Goal: Task Accomplishment & Management: Complete application form

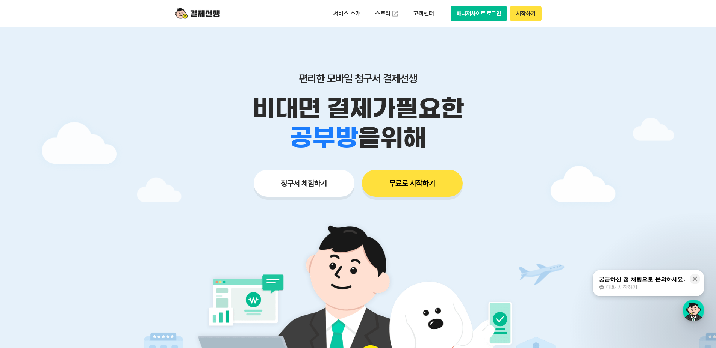
click at [299, 185] on button "청구서 체험하기" at bounding box center [304, 183] width 101 height 27
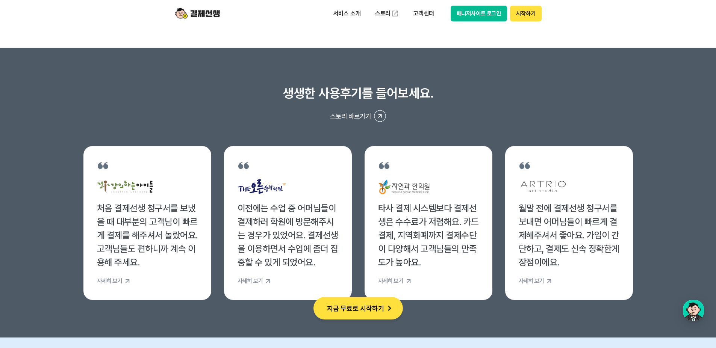
scroll to position [2818, 0]
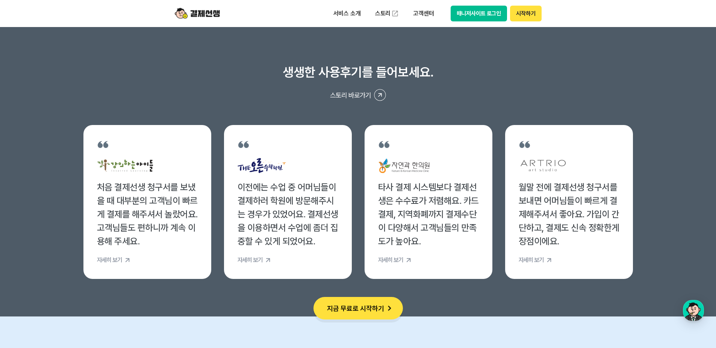
click at [385, 307] on img at bounding box center [389, 308] width 11 height 11
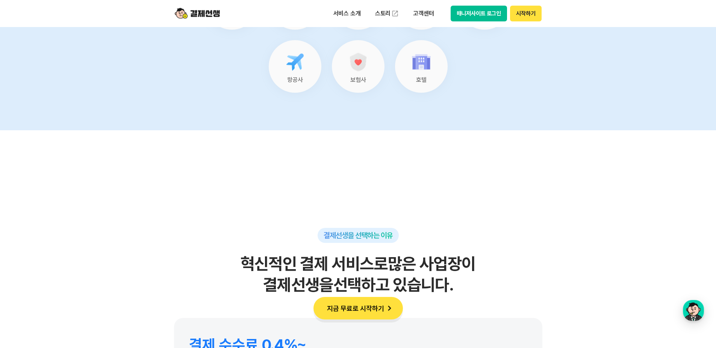
scroll to position [0, 0]
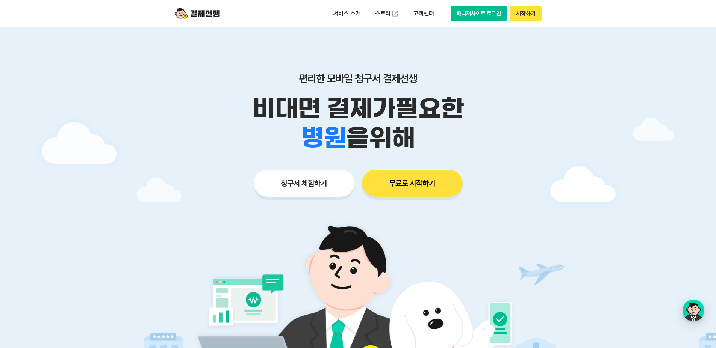
click at [304, 183] on button "청구서 체험하기" at bounding box center [304, 183] width 101 height 27
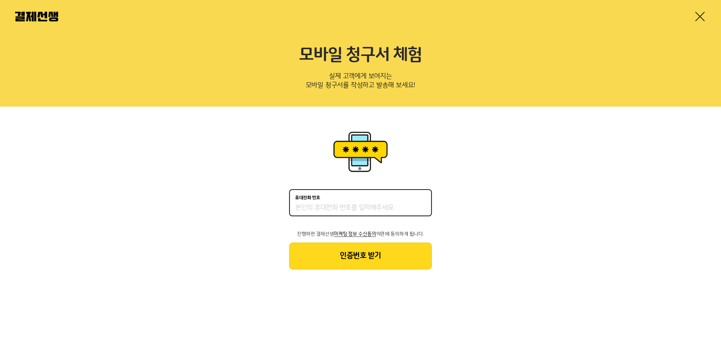
click at [326, 210] on input "휴대전화 번호" at bounding box center [360, 208] width 131 height 9
type input "01045150526"
click at [370, 257] on button "인증번호 받기" at bounding box center [360, 256] width 143 height 27
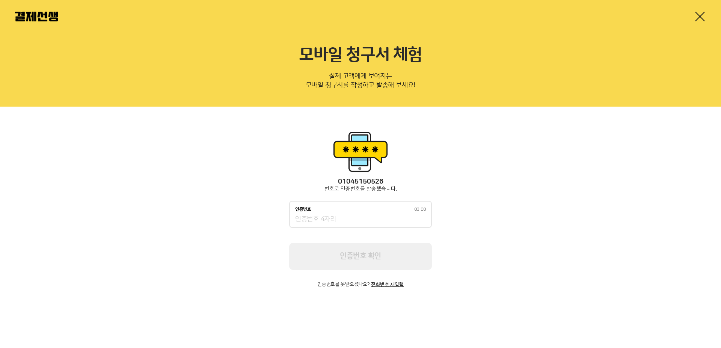
click at [328, 219] on input "인증번호 03:00" at bounding box center [360, 219] width 131 height 9
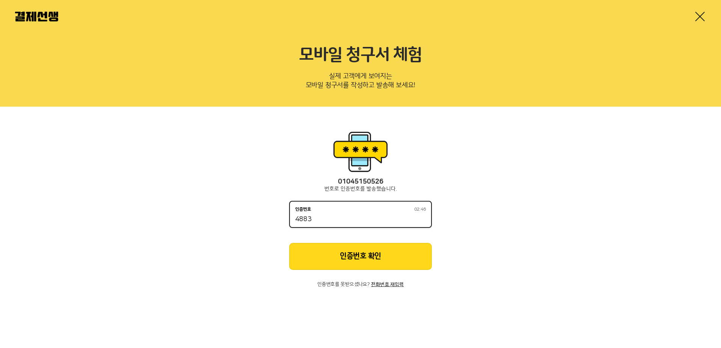
type input "4883"
click at [364, 252] on button "인증번호 확인" at bounding box center [360, 256] width 143 height 27
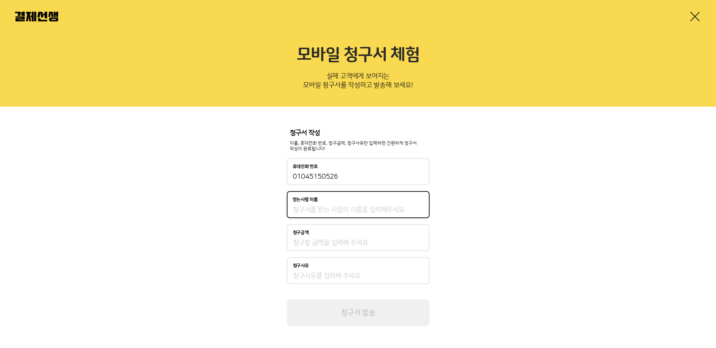
click at [326, 208] on input "받는사람 이름" at bounding box center [358, 210] width 131 height 9
type input "r"
type input "김도영"
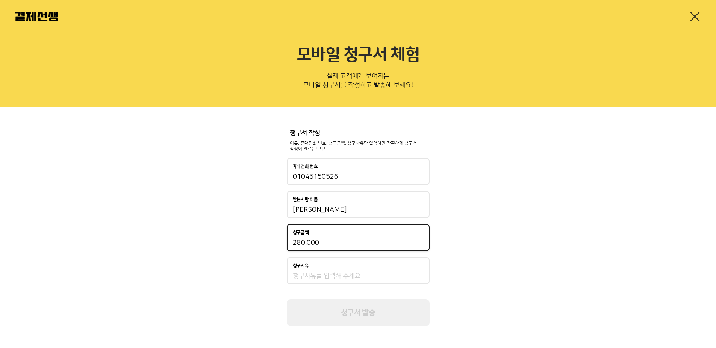
type input "280,000"
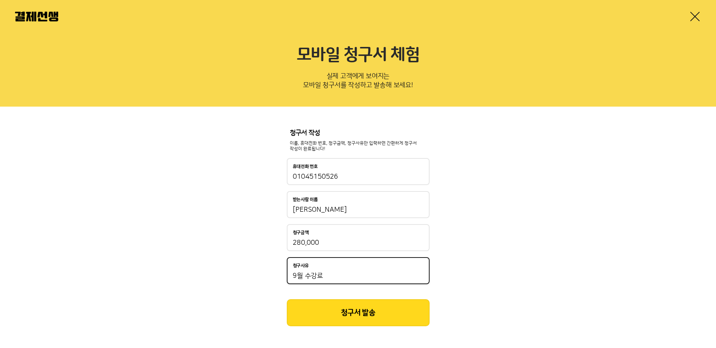
type input "9월 수강료"
click at [361, 301] on button "청구서 발송" at bounding box center [358, 312] width 143 height 27
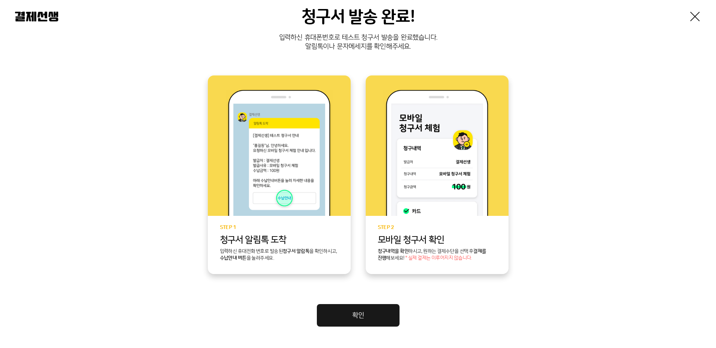
scroll to position [138, 0]
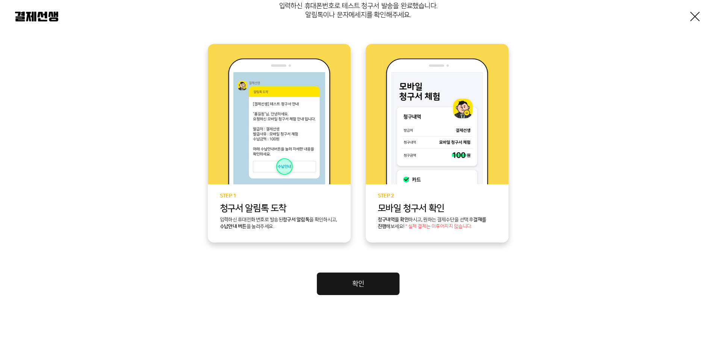
click at [367, 298] on div "청구서 발송 완료! 입력하신 휴대폰번호로 테스트 청구서 발송을 완료했습니다. 알림톡이나 문자메세지를 확인해주세요. STEP 1 청구서 알림톡 …" at bounding box center [358, 105] width 716 height 486
click at [373, 286] on link "확인" at bounding box center [358, 284] width 83 height 23
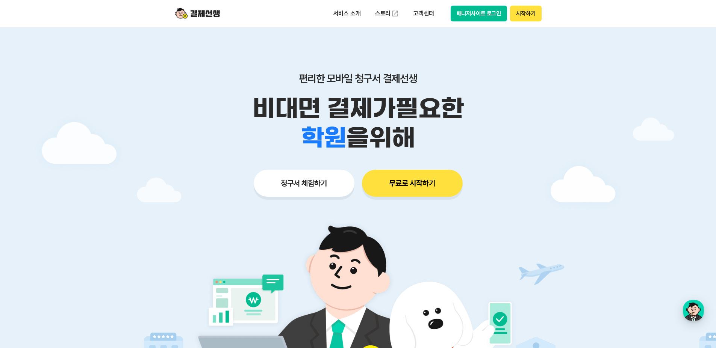
click at [327, 188] on button "청구서 체험하기" at bounding box center [304, 183] width 101 height 27
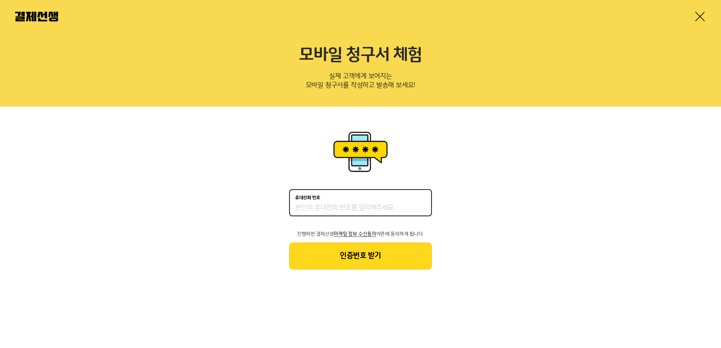
click at [324, 204] on input "휴대전화 번호" at bounding box center [360, 208] width 131 height 9
type input "01028366607"
click at [334, 249] on button "인증번호 받기" at bounding box center [360, 256] width 143 height 27
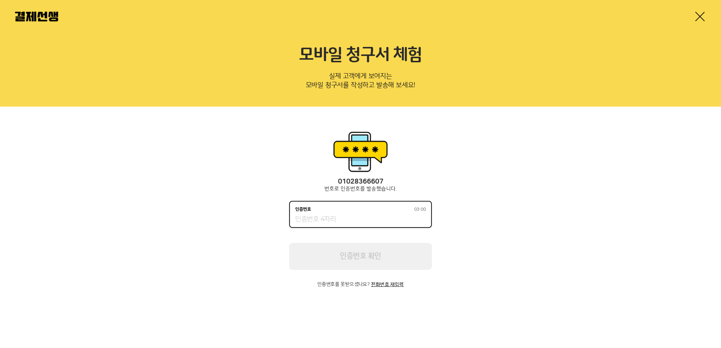
click at [327, 219] on input "인증번호 03:00" at bounding box center [360, 219] width 131 height 9
click at [327, 219] on input "인증번호 02:52" at bounding box center [360, 219] width 131 height 9
click at [340, 212] on div "인증번호 02:37" at bounding box center [360, 214] width 143 height 27
click at [334, 221] on input "인증번호 02:36" at bounding box center [360, 219] width 131 height 9
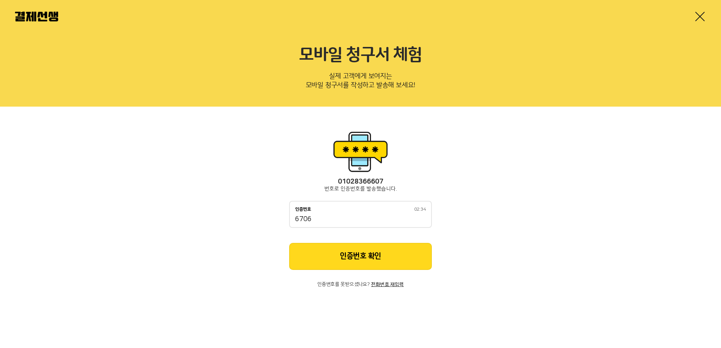
click at [353, 255] on button "인증번호 확인" at bounding box center [360, 256] width 143 height 27
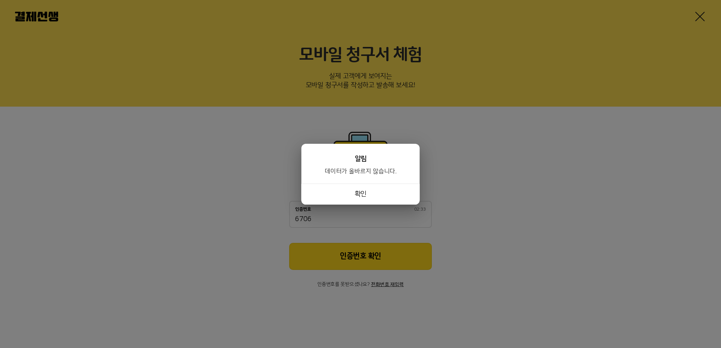
click at [362, 197] on button "확인" at bounding box center [361, 194] width 118 height 21
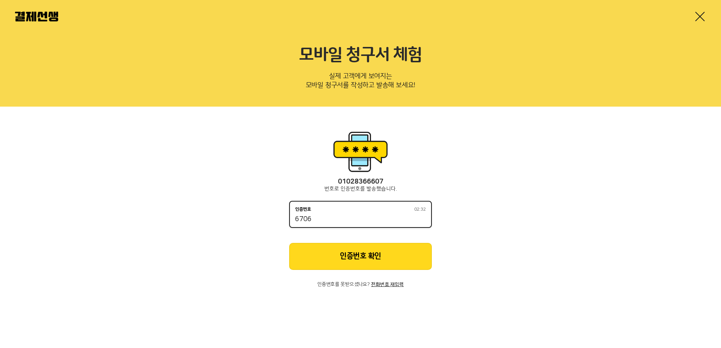
click at [331, 218] on input "6706" at bounding box center [360, 219] width 131 height 9
click at [325, 215] on div "인증번호 02:27 6706" at bounding box center [360, 214] width 143 height 27
click at [315, 218] on input "6706" at bounding box center [360, 219] width 131 height 9
click at [302, 218] on input "6706" at bounding box center [360, 219] width 131 height 9
click at [299, 220] on input "6706" at bounding box center [360, 219] width 131 height 9
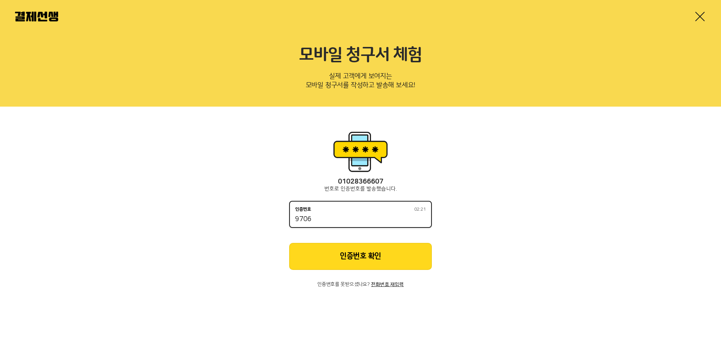
type input "9706"
click at [347, 262] on button "인증번호 확인" at bounding box center [360, 256] width 143 height 27
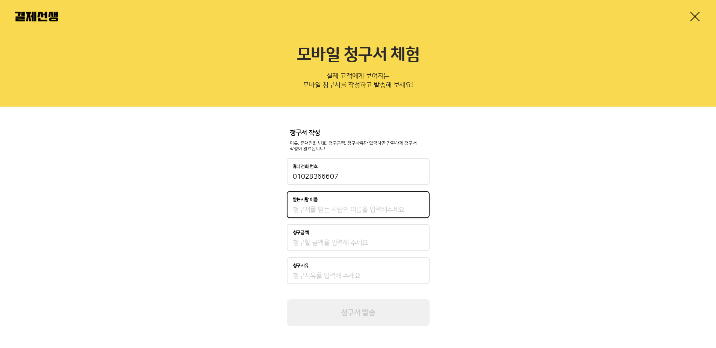
click at [324, 213] on input "받는사람 이름" at bounding box center [358, 210] width 131 height 9
type input "r"
type input "기"
type input "ㅈ"
type input "오성중2_김도영"
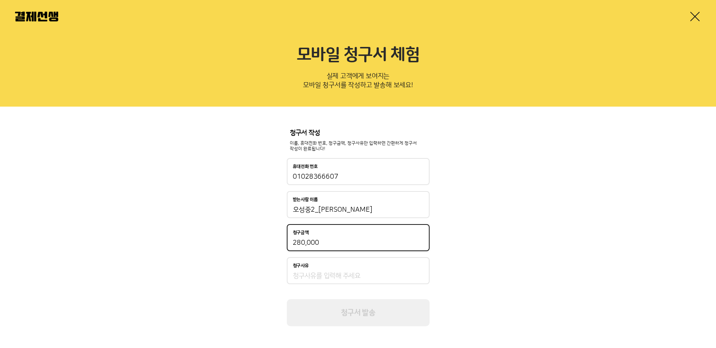
type input "280,000"
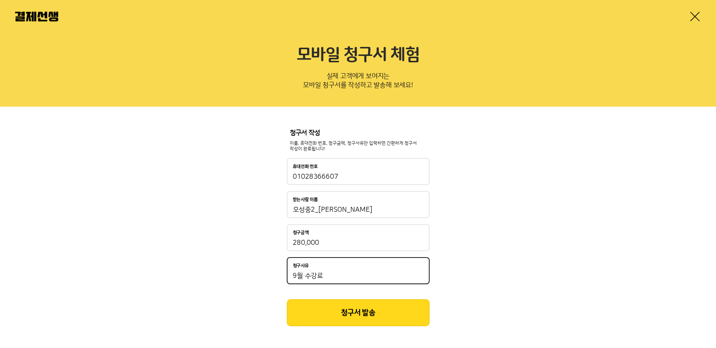
type input "9월 수강료"
click at [355, 316] on button "청구서 발송" at bounding box center [358, 312] width 143 height 27
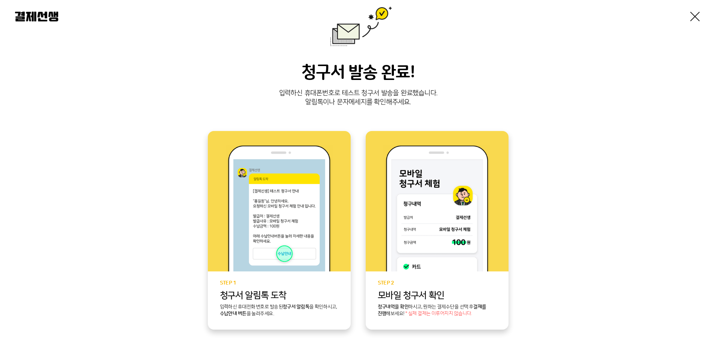
scroll to position [138, 0]
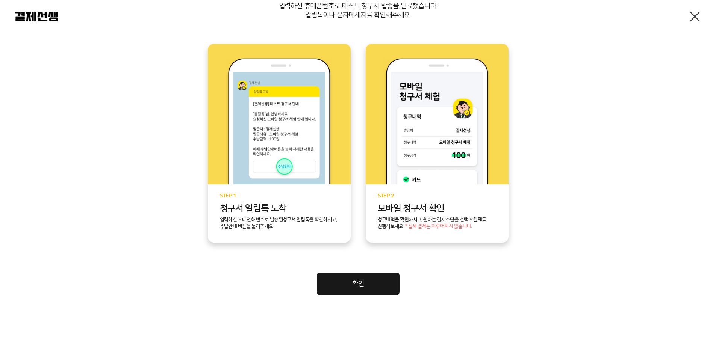
click at [370, 281] on link "확인" at bounding box center [358, 284] width 83 height 23
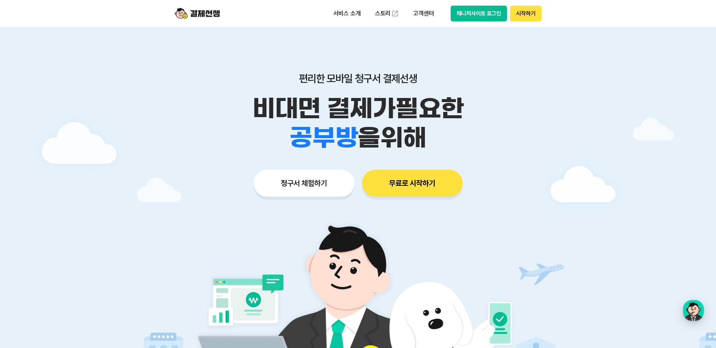
click at [415, 185] on button "무료로 시작하기" at bounding box center [412, 183] width 101 height 27
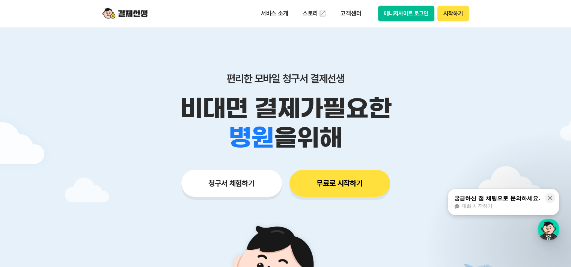
click at [516, 12] on header "서비스 소개 스토리 고객센터 매니저사이트 로그인 시작하기" at bounding box center [285, 13] width 571 height 27
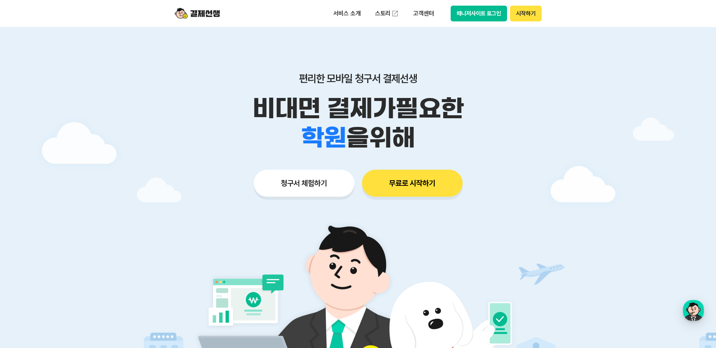
click at [529, 14] on button "시작하기" at bounding box center [525, 14] width 31 height 16
click at [528, 14] on button "시작하기" at bounding box center [525, 14] width 31 height 16
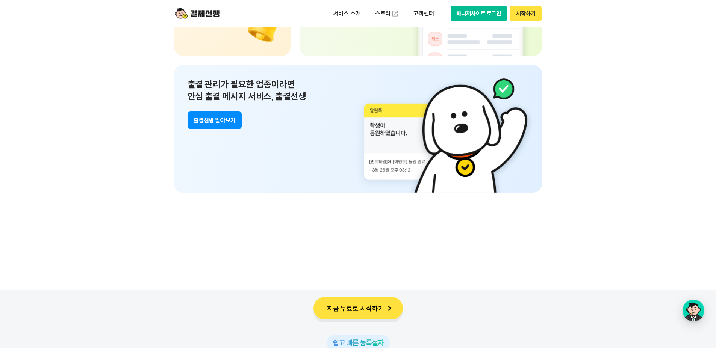
scroll to position [5297, 0]
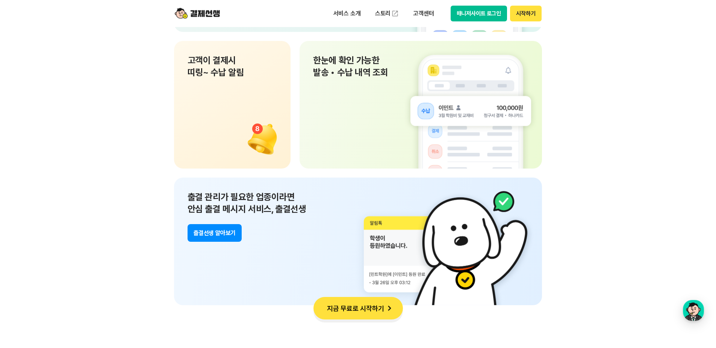
click at [242, 233] on div "출결 관리가 필요한 업종이라면 안심 출결 메시지 서비스, 출결선생 츨결선생 알아보기" at bounding box center [358, 242] width 368 height 128
click at [231, 233] on button "츨결선생 알아보기" at bounding box center [214, 233] width 54 height 18
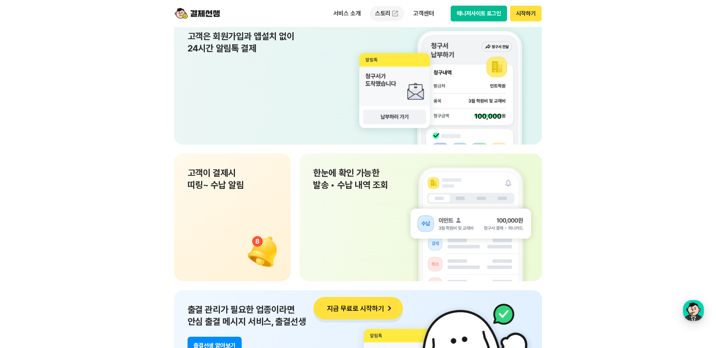
click at [384, 15] on link "스토리" at bounding box center [387, 13] width 35 height 15
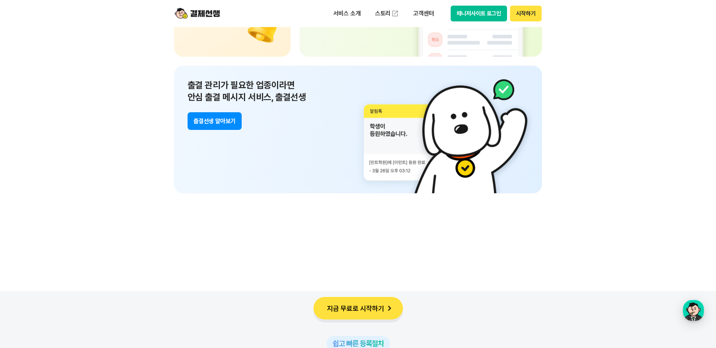
scroll to position [5410, 0]
click at [368, 304] on button "지금 무료로 시작하기" at bounding box center [357, 308] width 89 height 23
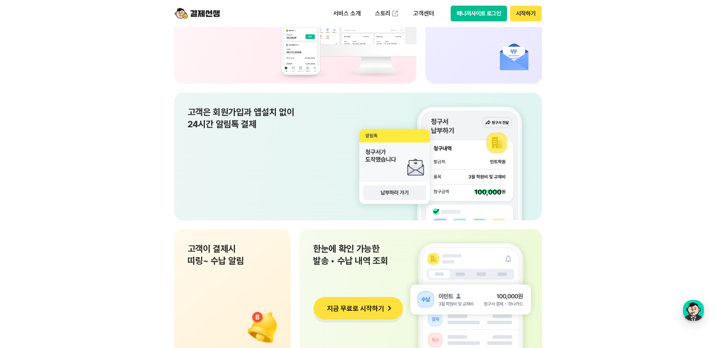
scroll to position [5034, 0]
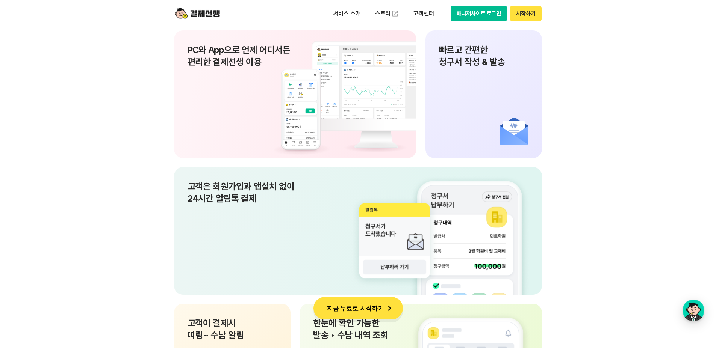
click at [519, 5] on div "서비스 소개 스토리 고객센터 매니저사이트 로그인 시작하기" at bounding box center [358, 13] width 385 height 27
click at [520, 9] on button "시작하기" at bounding box center [525, 14] width 31 height 16
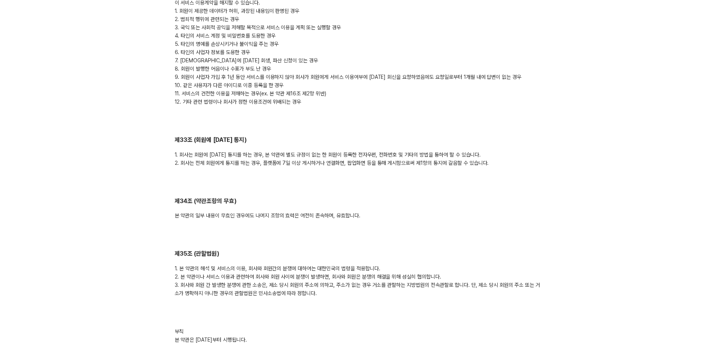
scroll to position [3792, 0]
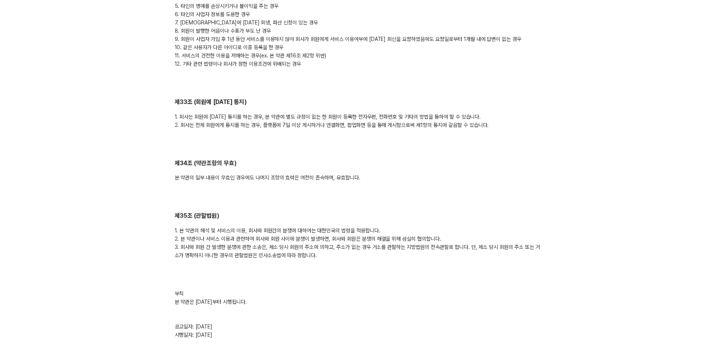
drag, startPoint x: 309, startPoint y: 278, endPoint x: 288, endPoint y: 3, distance: 275.4
click at [309, 290] on div "부칙 본 약관은 [DATE]부터 시행됩니다. 공고일자: [DATE] 시행일자: [DATE]" at bounding box center [358, 315] width 367 height 50
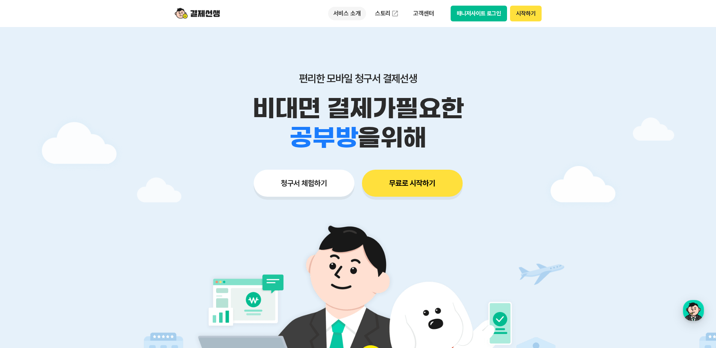
click at [347, 14] on p "서비스 소개" at bounding box center [347, 14] width 38 height 14
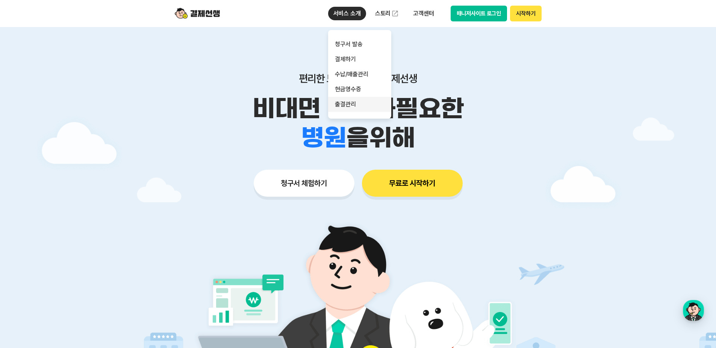
click at [349, 103] on link "출결관리" at bounding box center [359, 104] width 63 height 15
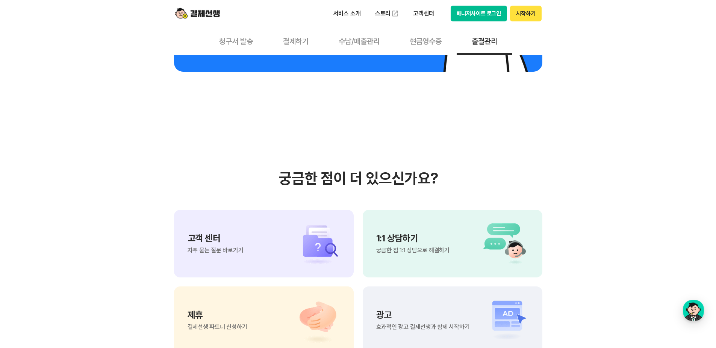
scroll to position [1465, 0]
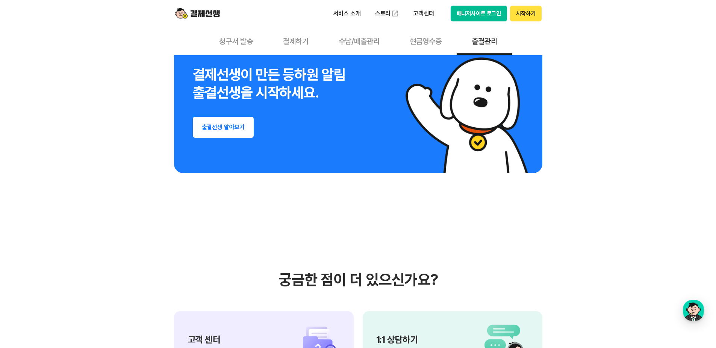
click at [230, 130] on button "출결선생 알아보기" at bounding box center [223, 127] width 61 height 21
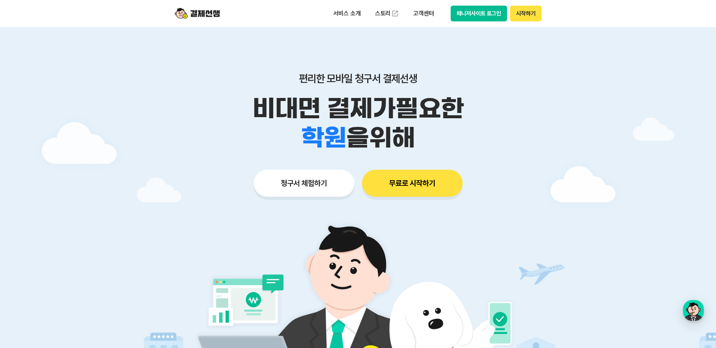
click at [301, 189] on button "청구서 체험하기" at bounding box center [304, 183] width 101 height 27
